Goal: Information Seeking & Learning: Learn about a topic

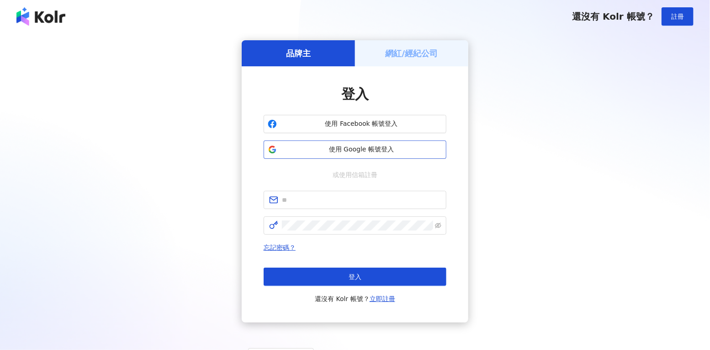
click at [354, 153] on span "使用 Google 帳號登入" at bounding box center [362, 149] width 162 height 9
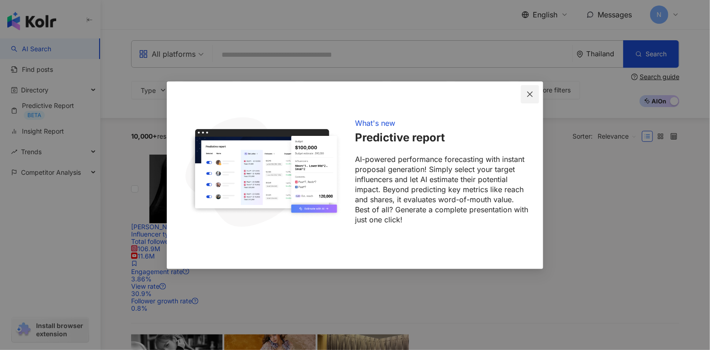
click at [529, 92] on icon "close" at bounding box center [529, 93] width 5 height 5
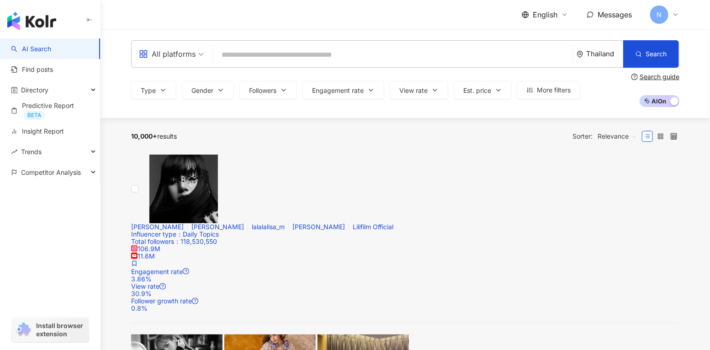
click at [328, 52] on input "search" at bounding box center [393, 54] width 352 height 17
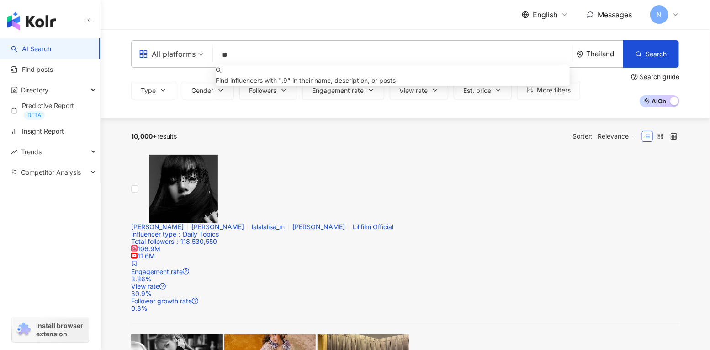
type input "*"
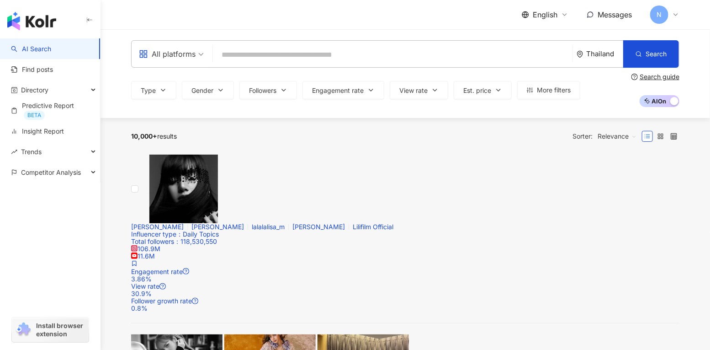
type input "*"
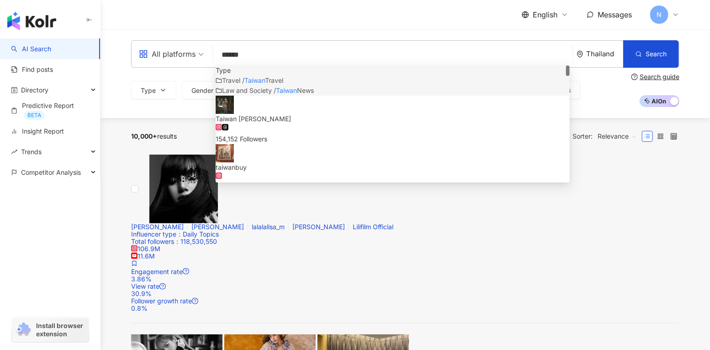
click at [181, 110] on div "All platforms ****** [GEOGRAPHIC_DATA] Search customizedTag 1856c015-a809-403e-…" at bounding box center [405, 73] width 609 height 89
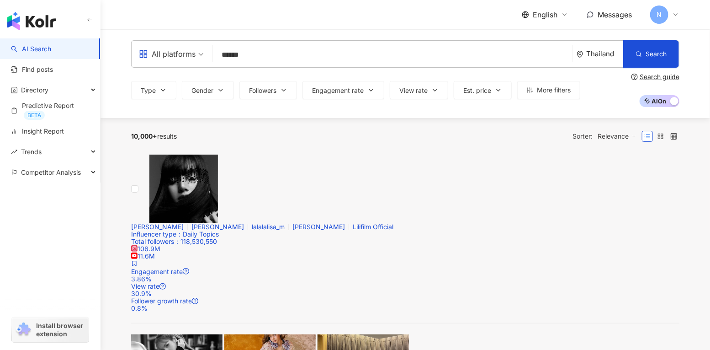
click at [590, 51] on div "Thailand" at bounding box center [604, 54] width 37 height 8
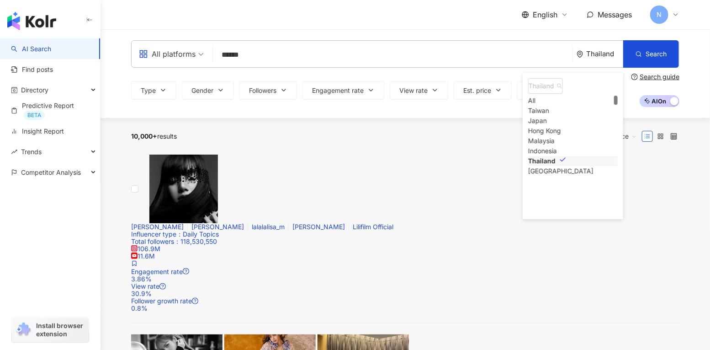
scroll to position [0, 0]
click at [548, 115] on div "Taiwan" at bounding box center [538, 110] width 21 height 10
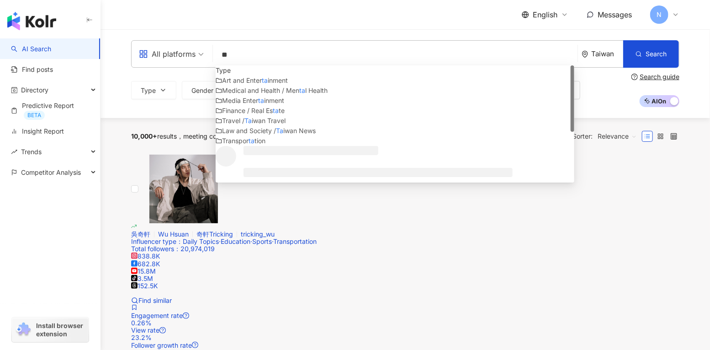
type input "*"
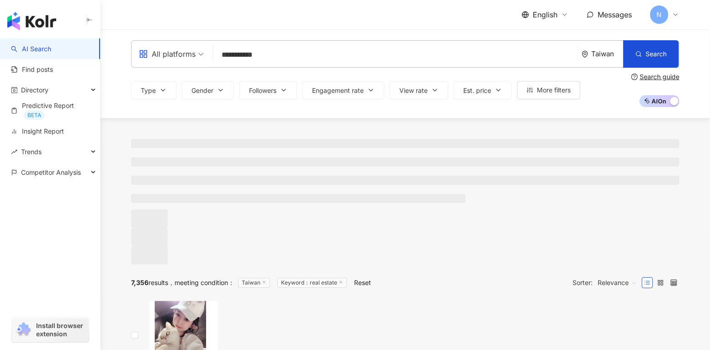
type input "**********"
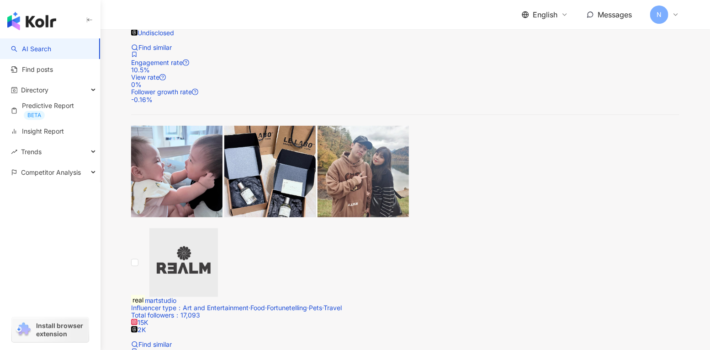
scroll to position [1796, 0]
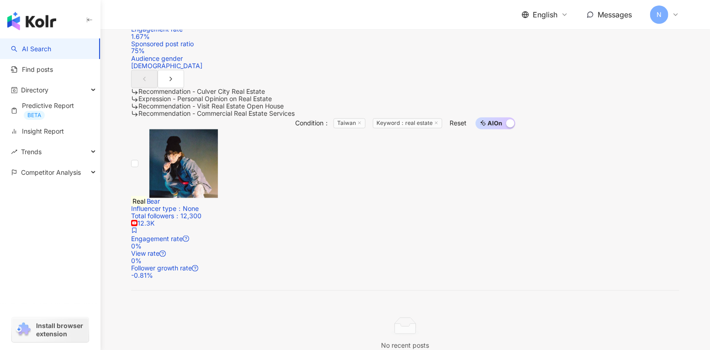
scroll to position [1849, 0]
